Goal: Transaction & Acquisition: Purchase product/service

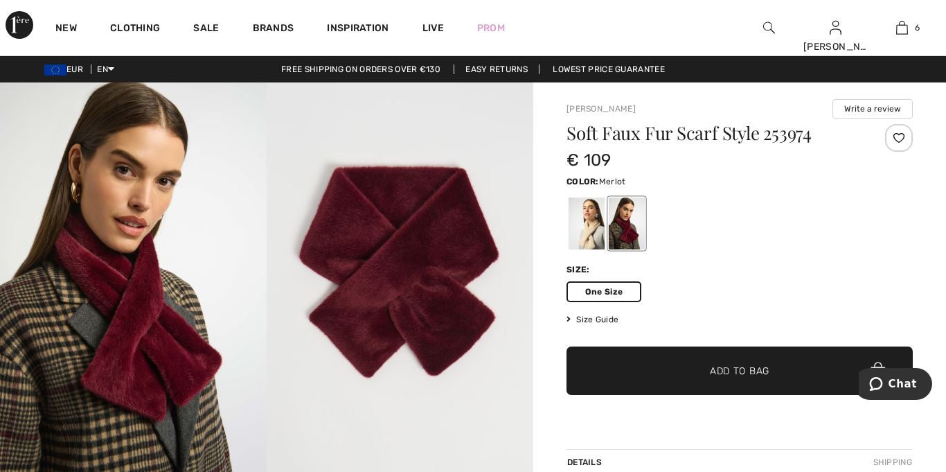
click at [763, 26] on div at bounding box center [769, 27] width 67 height 55
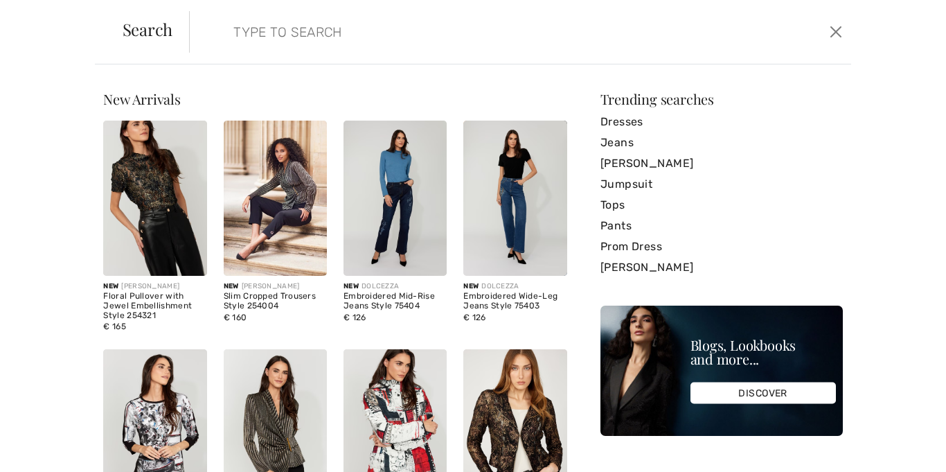
click at [441, 33] on input "search" at bounding box center [449, 32] width 452 height 42
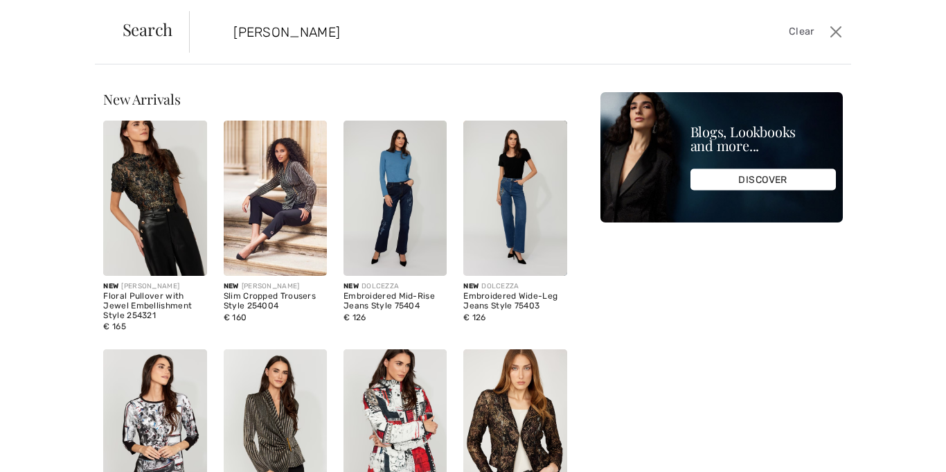
type input "merlot"
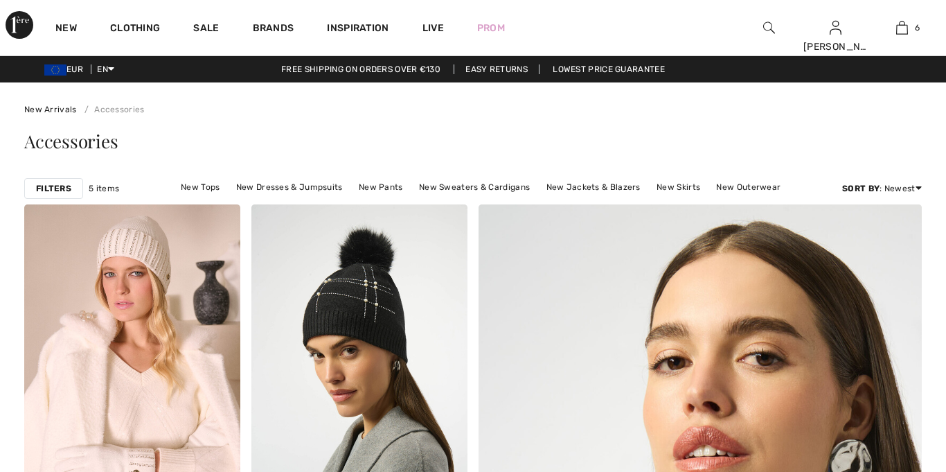
scroll to position [576, 0]
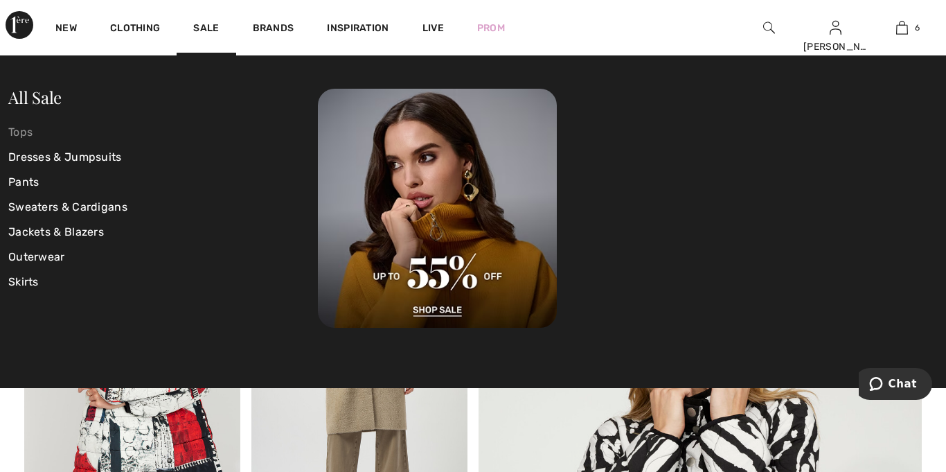
click at [38, 138] on link "Tops" at bounding box center [163, 132] width 310 height 25
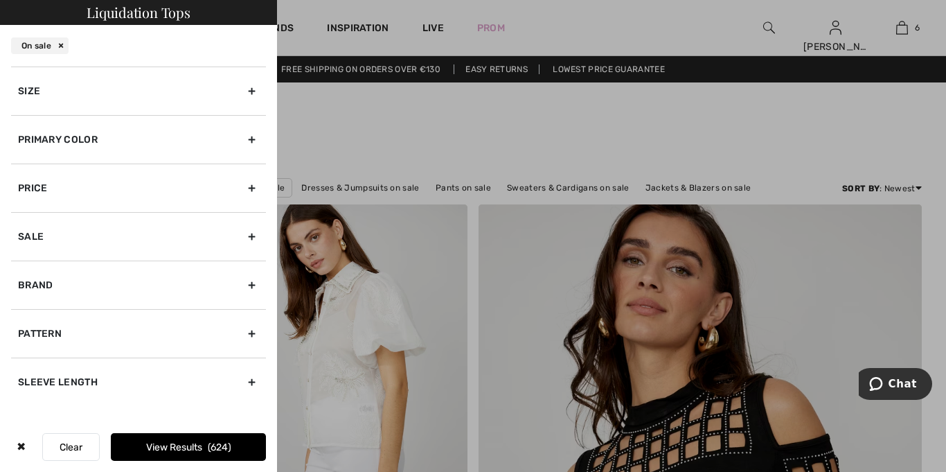
click at [134, 127] on div "Primary Color" at bounding box center [138, 139] width 255 height 48
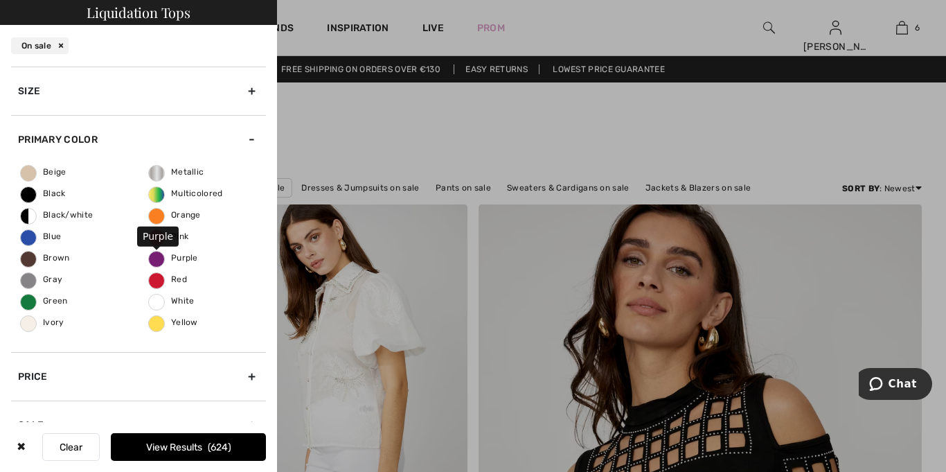
click at [157, 258] on span "Purple" at bounding box center [173, 258] width 49 height 10
click at [0, 0] on input "Purple" at bounding box center [0, 0] width 0 height 0
click at [217, 443] on span "28" at bounding box center [220, 447] width 19 height 12
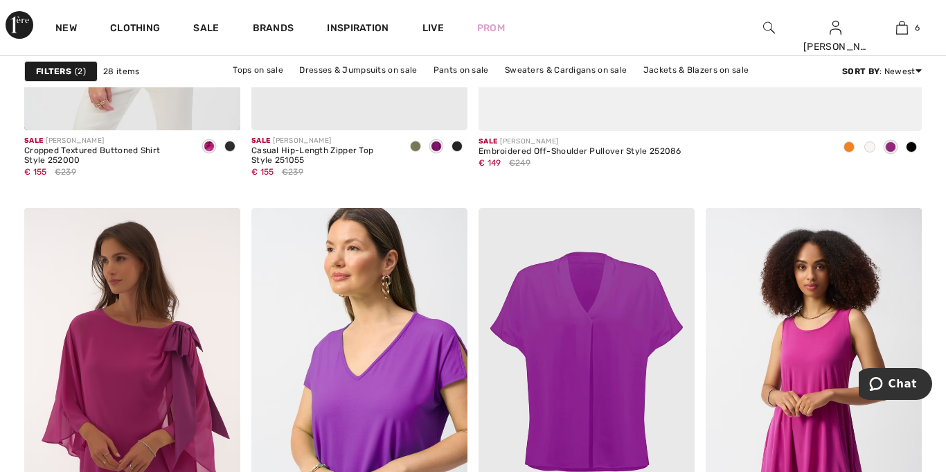
scroll to position [546, 0]
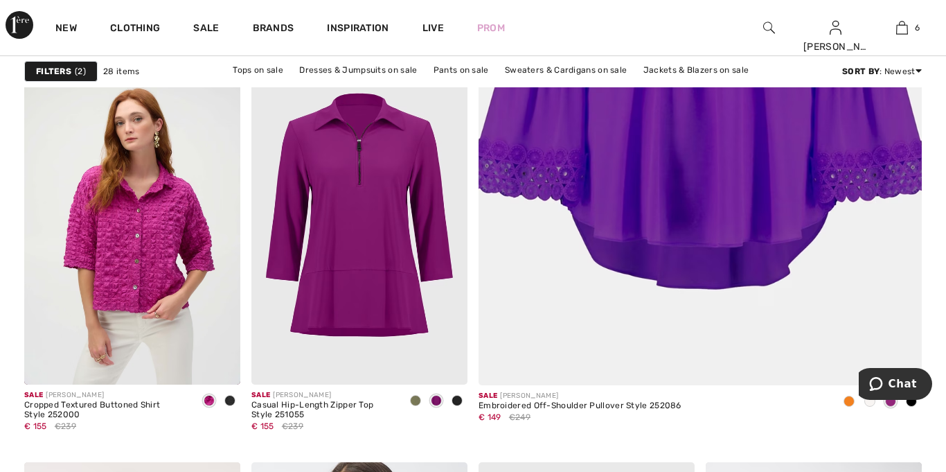
click at [96, 76] on div "Filters 2" at bounding box center [60, 71] width 73 height 21
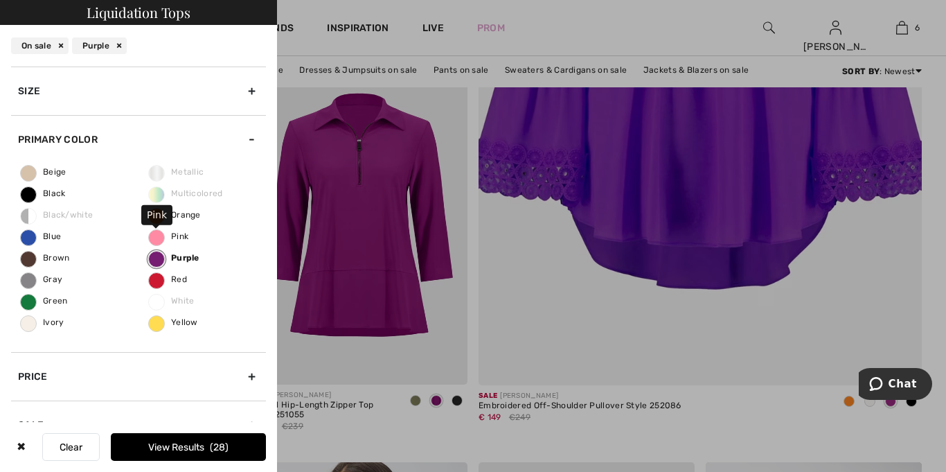
click at [157, 237] on span "Pink" at bounding box center [168, 236] width 39 height 10
click at [0, 0] on input "Pink" at bounding box center [0, 0] width 0 height 0
click at [159, 264] on label "Purple" at bounding box center [156, 259] width 17 height 17
click at [0, 0] on input "Purple" at bounding box center [0, 0] width 0 height 0
click at [196, 443] on button "View Results 60" at bounding box center [188, 447] width 155 height 28
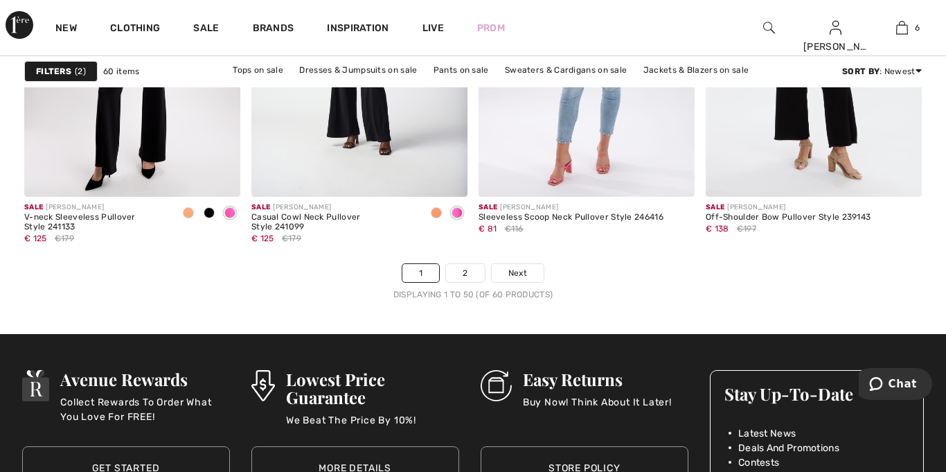
scroll to position [6004, 0]
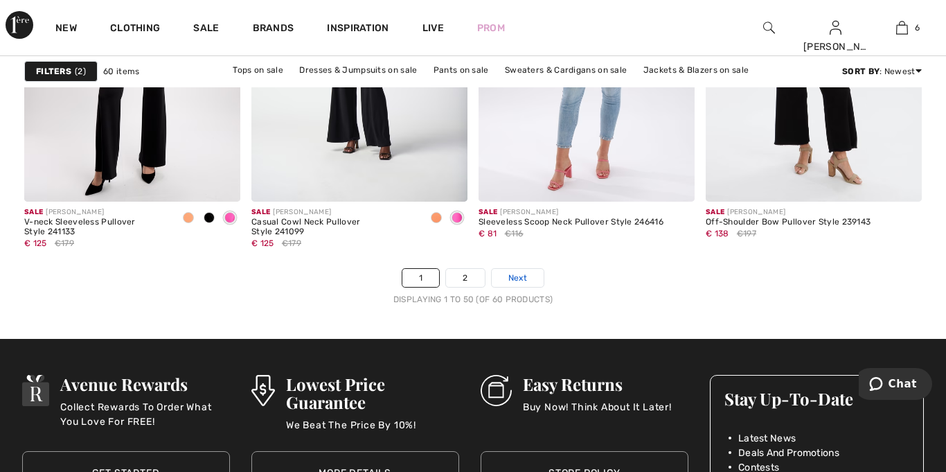
click at [512, 282] on span "Next" at bounding box center [517, 278] width 19 height 12
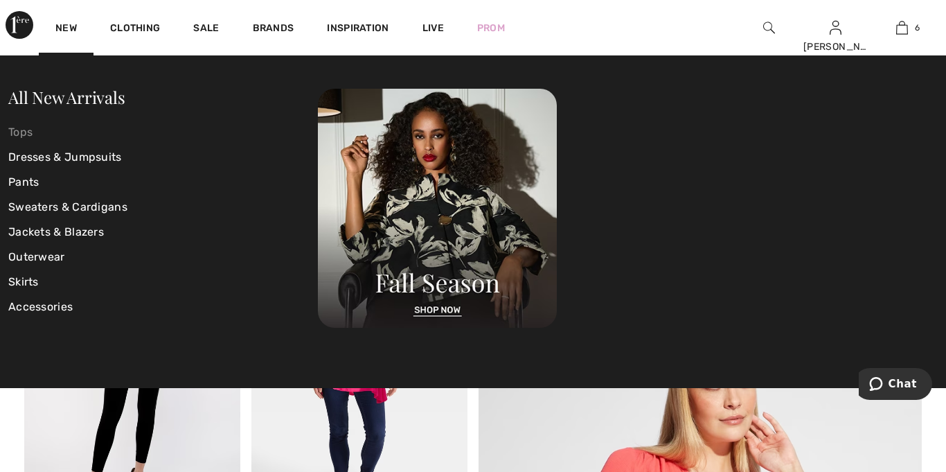
click at [26, 136] on link "Tops" at bounding box center [163, 132] width 310 height 25
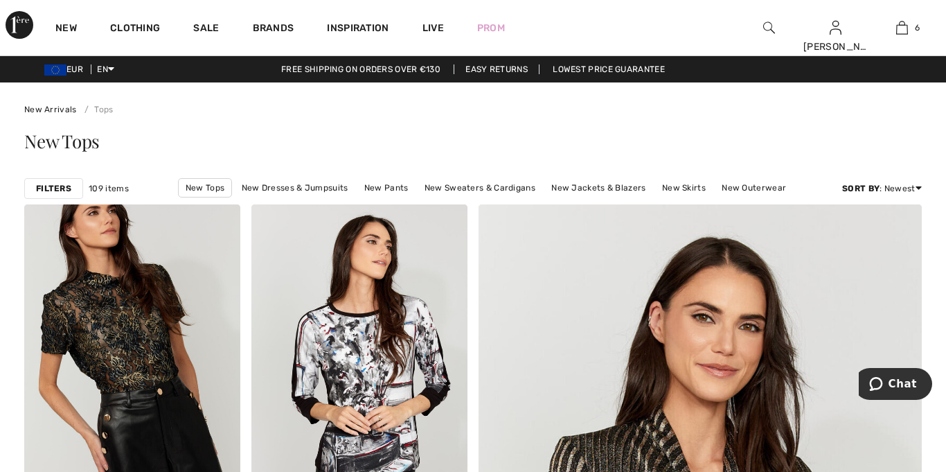
click at [61, 187] on strong "Filters" at bounding box center [53, 188] width 35 height 12
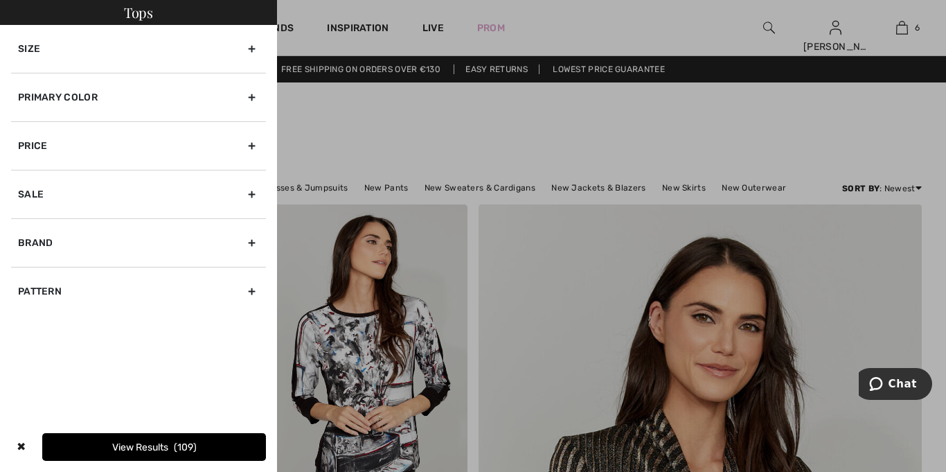
click at [204, 89] on div "Primary Color" at bounding box center [138, 97] width 255 height 48
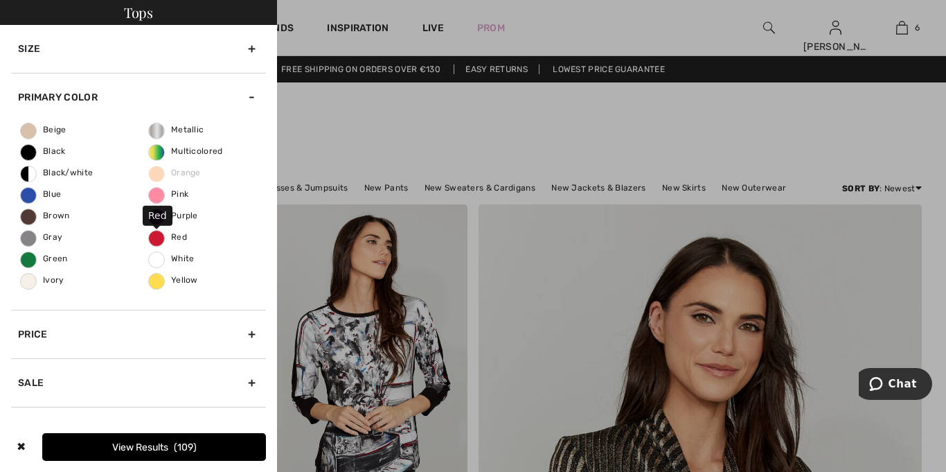
click at [166, 232] on span "Red" at bounding box center [168, 237] width 38 height 10
click at [0, 0] on input "Red" at bounding box center [0, 0] width 0 height 0
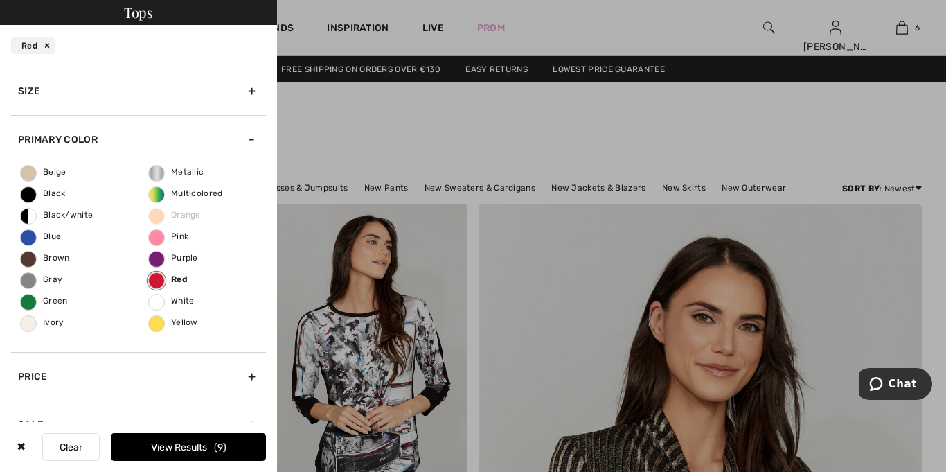
click at [183, 441] on button "View Results 9" at bounding box center [188, 447] width 155 height 28
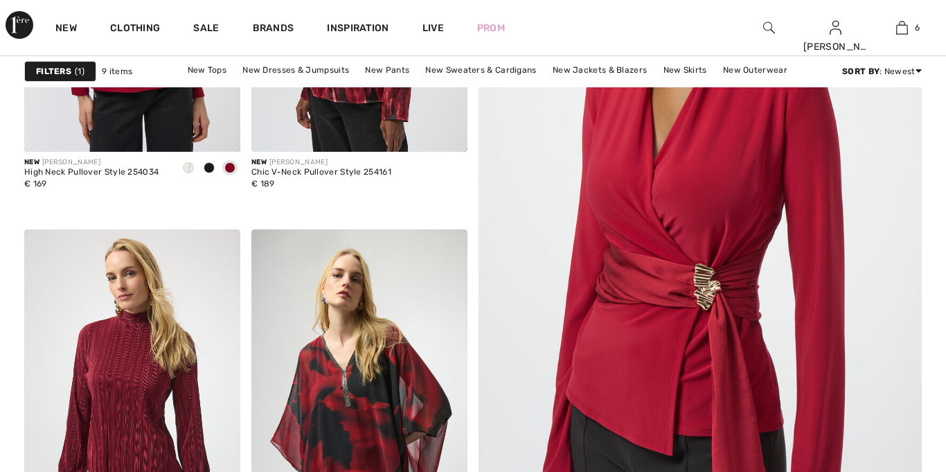
checkbox input "true"
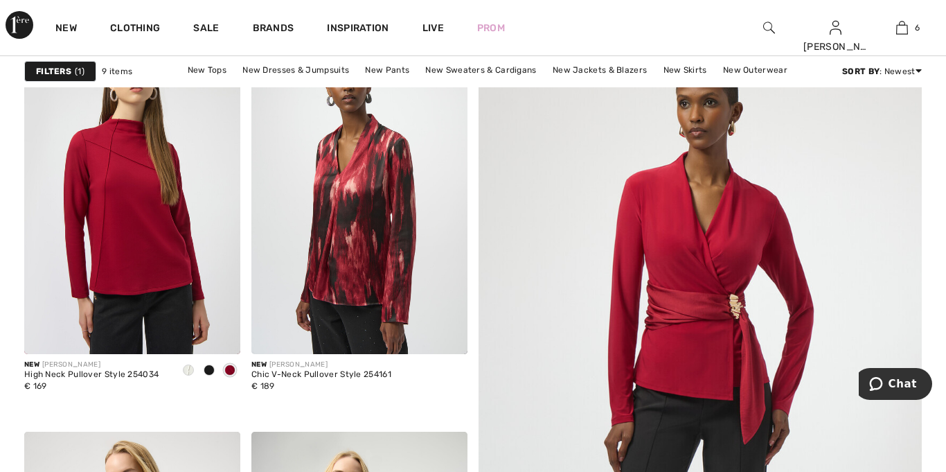
scroll to position [172, 0]
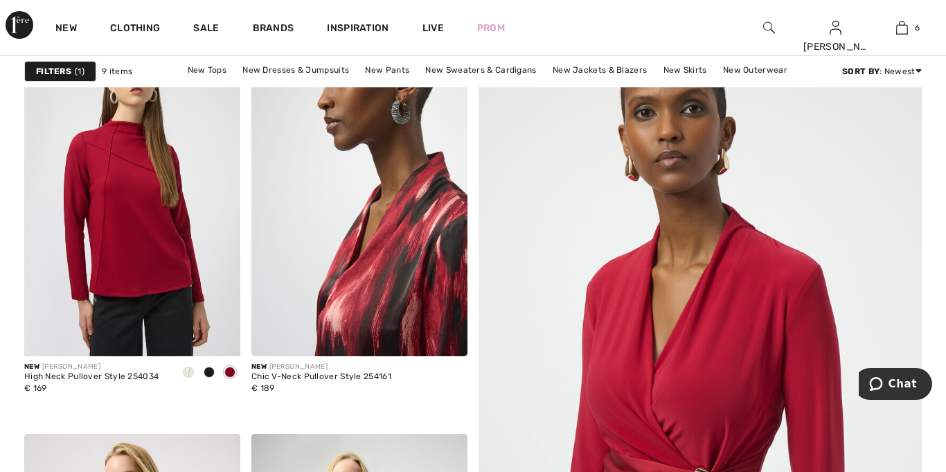
click at [334, 258] on img at bounding box center [359, 194] width 216 height 324
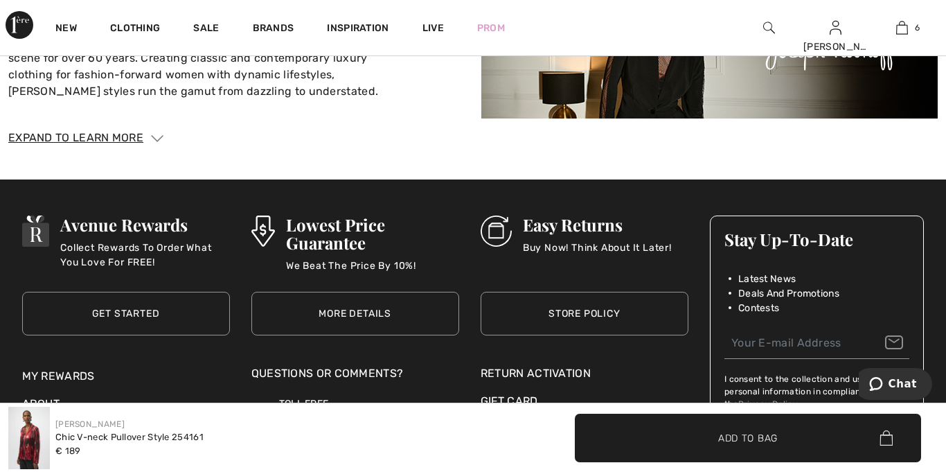
scroll to position [1938, 0]
